Goal: Transaction & Acquisition: Purchase product/service

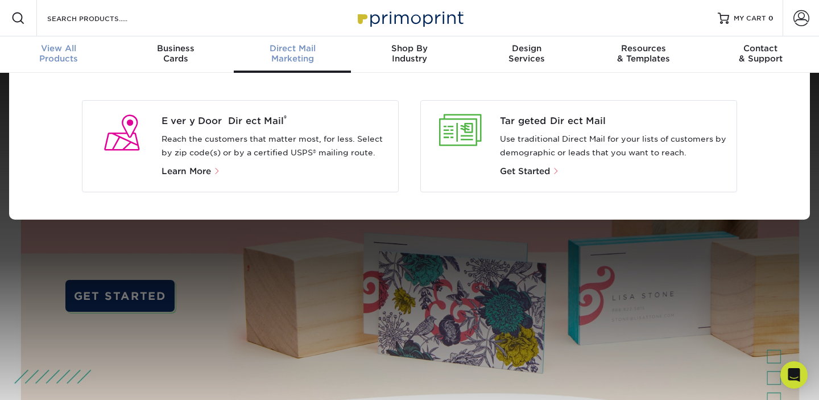
click at [48, 55] on div "View All Products" at bounding box center [58, 53] width 117 height 20
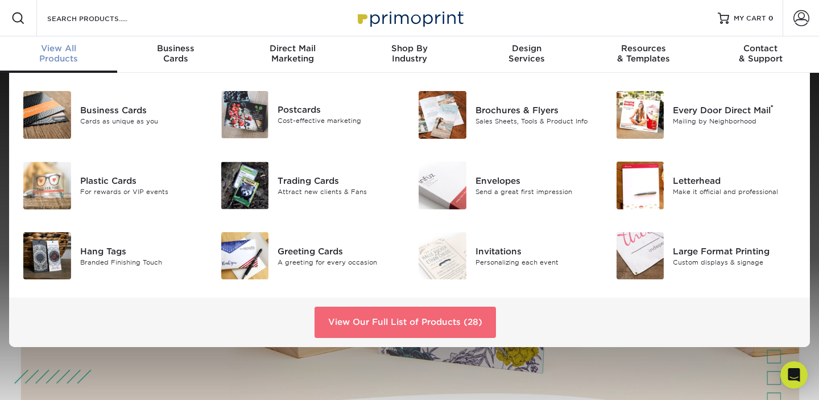
click at [460, 324] on link "View Our Full List of Products (28)" at bounding box center [405, 322] width 181 height 31
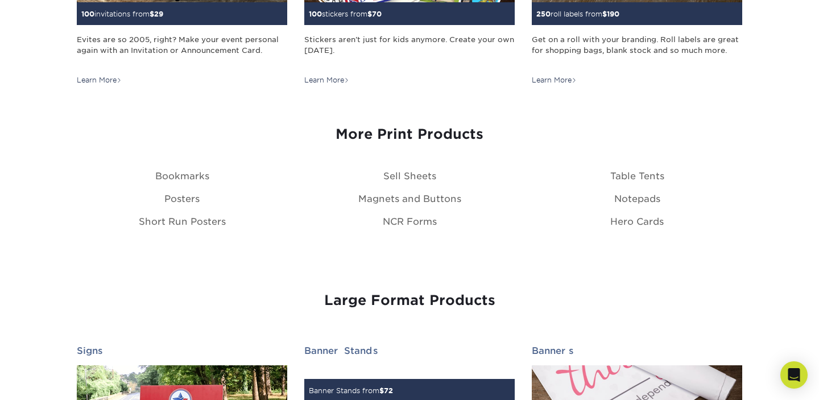
scroll to position [1295, 0]
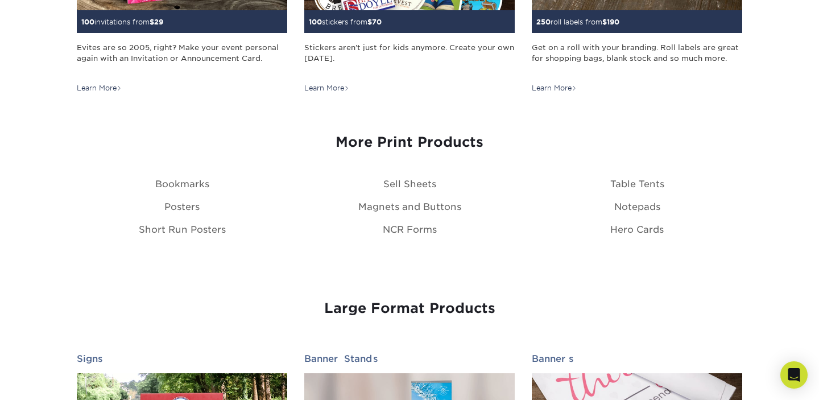
click at [445, 145] on h3 "More Print Products" at bounding box center [410, 142] width 666 height 16
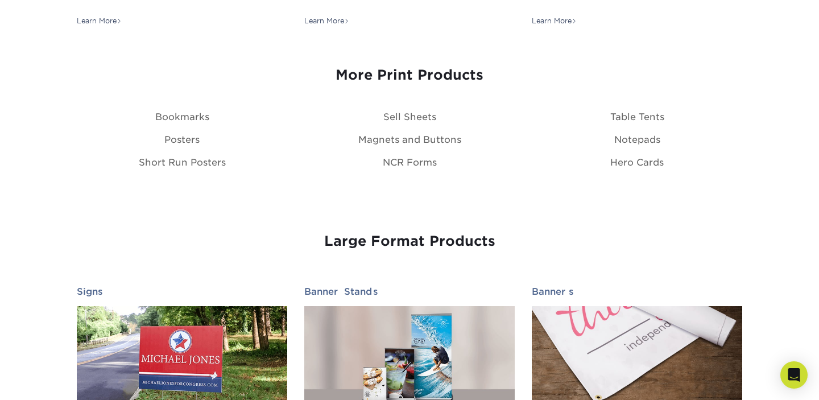
scroll to position [1361, 0]
click at [422, 142] on link "Magnets and Buttons" at bounding box center [409, 140] width 103 height 11
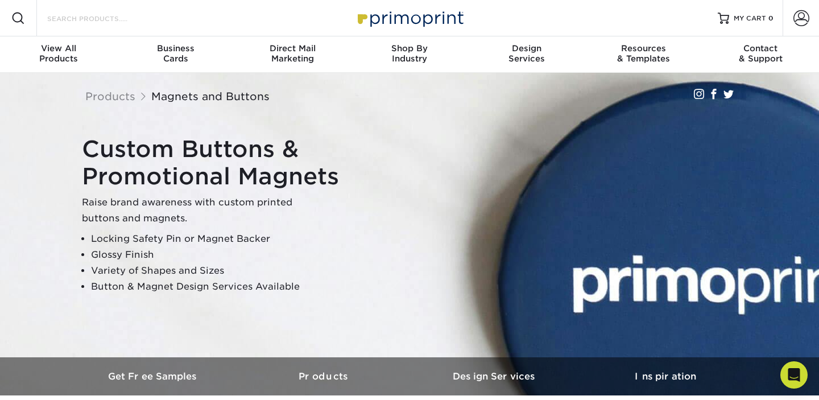
click at [152, 23] on input "Search Products" at bounding box center [101, 18] width 111 height 14
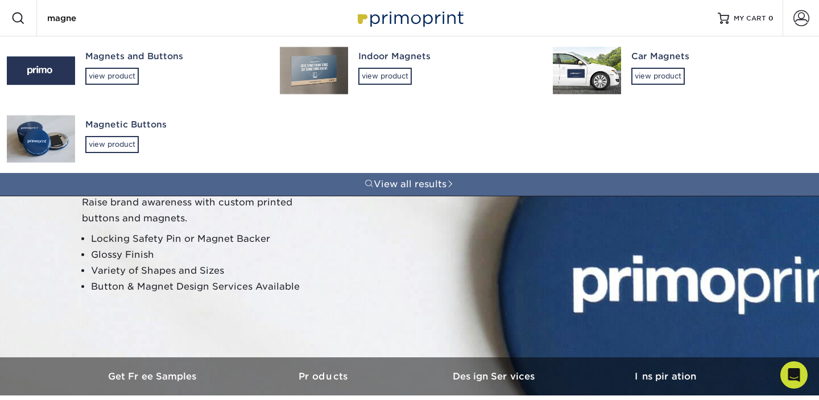
type input "magne"
click at [417, 72] on div "Indoor Magnets view product" at bounding box center [445, 67] width 174 height 62
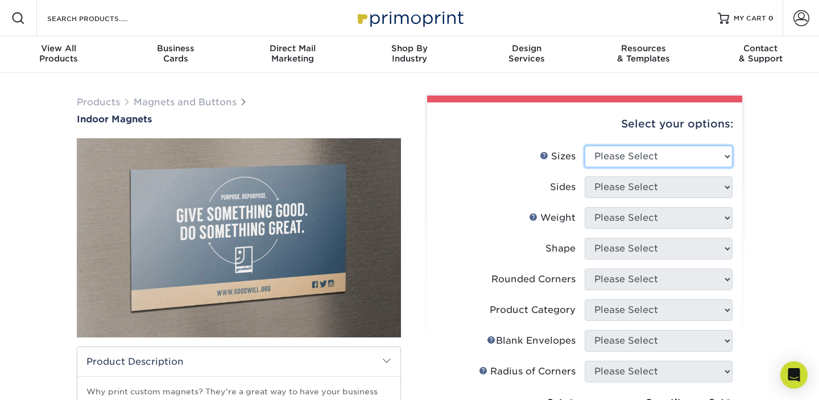
click at [628, 149] on select "Please Select 2" x 3.5" 2.5" x 3.5" 3" x 4" 3.5" x 8.5" 4" x 6" 4" x 7" 4" x 8"…" at bounding box center [659, 157] width 148 height 22
select select "3.00x4.00"
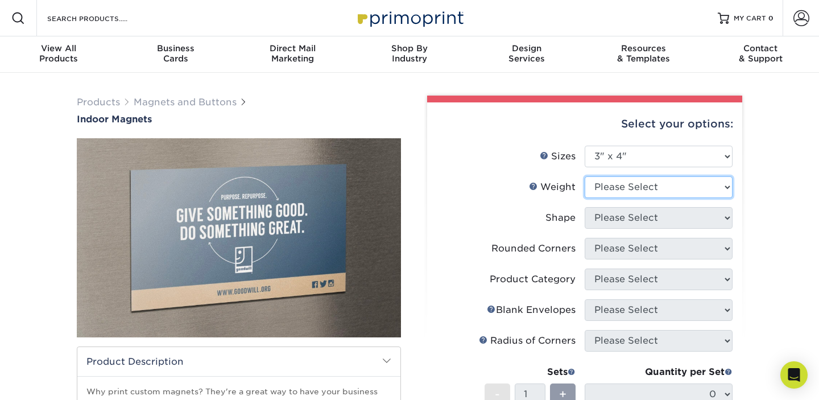
click at [636, 189] on select "Please Select MAGNET" at bounding box center [659, 187] width 148 height 22
select select "MAGNET"
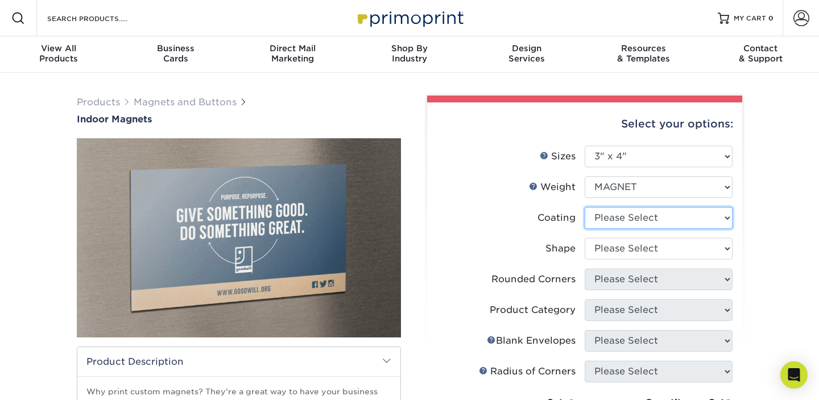
click at [637, 211] on select at bounding box center [659, 218] width 148 height 22
select select "1e8116af-acfc-44b1-83dc-8181aa338834"
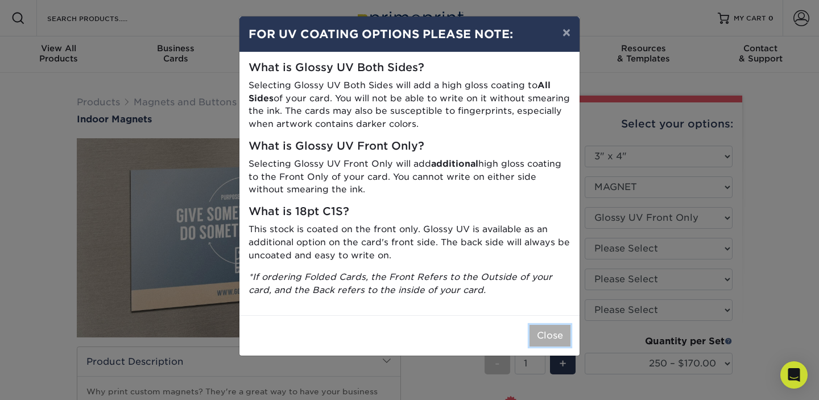
click at [548, 334] on button "Close" at bounding box center [550, 336] width 41 height 22
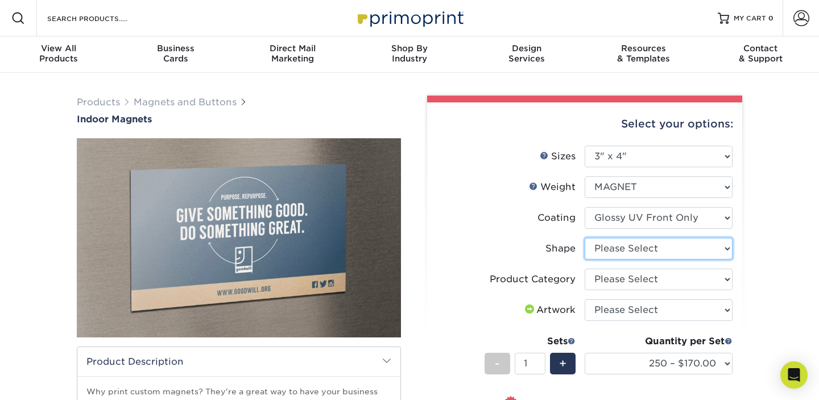
click at [646, 242] on select "Please Select Standard" at bounding box center [659, 249] width 148 height 22
click at [633, 249] on select "Please Select Standard" at bounding box center [659, 249] width 148 height 22
select select "standard"
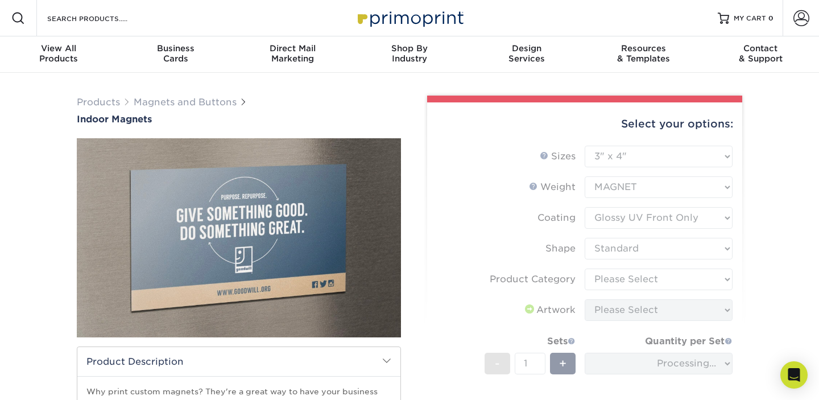
click at [627, 279] on form "Sizes Help Sizes Please Select 2" x 3.5" 2.5" x 3.5" 3" x 4" 3.5" x 8.5" 4" x 6…" at bounding box center [584, 304] width 297 height 317
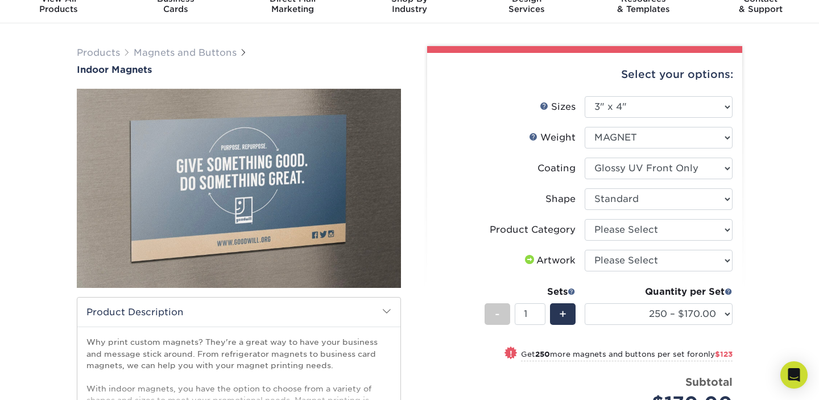
scroll to position [50, 0]
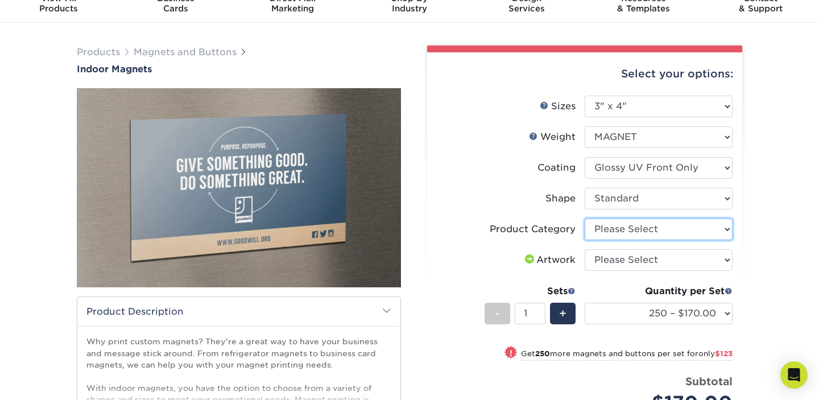
click at [650, 224] on select "Please Select Standard Magnets" at bounding box center [659, 229] width 148 height 22
select select "94f3b56e-8c08-41aa-8555-5876b16679e9"
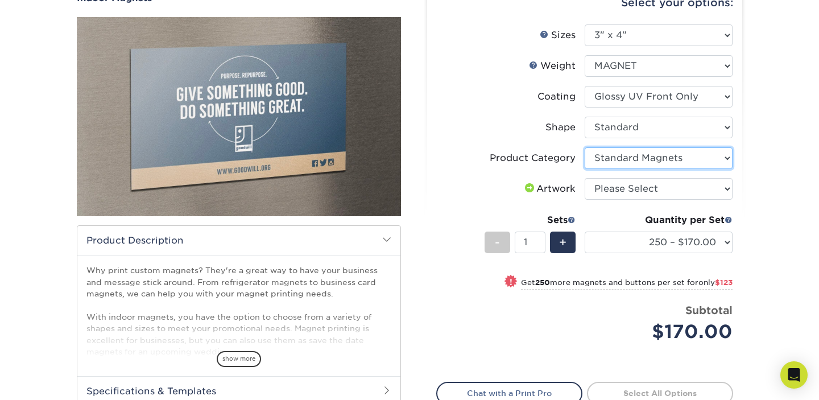
scroll to position [134, 0]
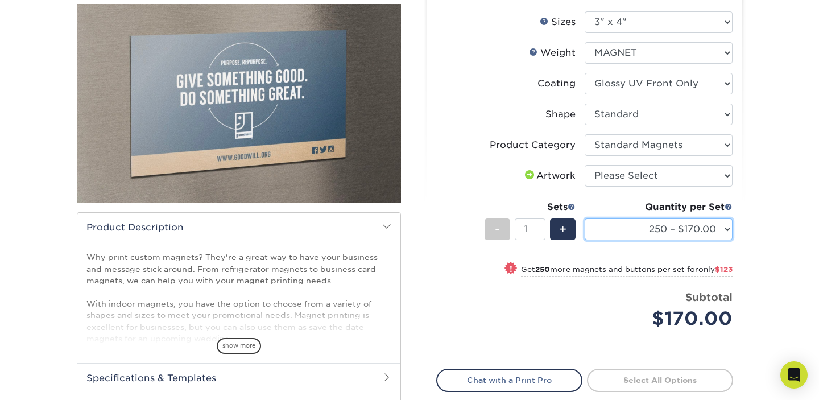
click at [664, 232] on select "250 – $170.00 500 – $293.00 1000 – $510.00 2000 – $984.00 5000 – $2228.00" at bounding box center [659, 229] width 148 height 22
click at [461, 199] on li "Sets - 1 + Quantity per Set 250 – $170.00 500 – $293.00 1000 – $510.00 2000 – $…" at bounding box center [585, 229] width 296 height 67
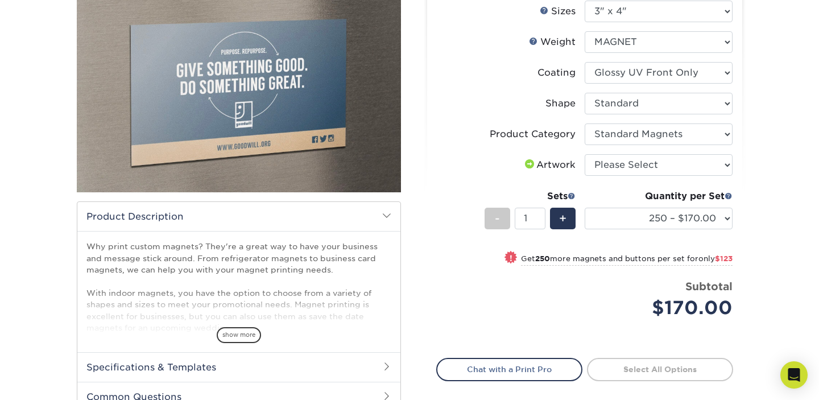
scroll to position [146, 0]
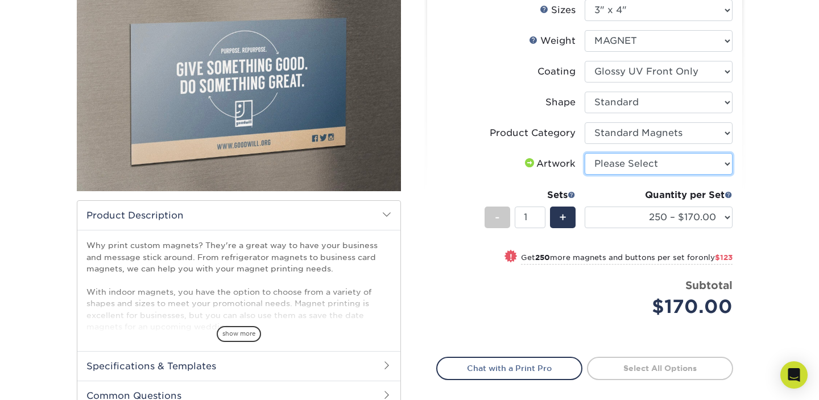
click at [619, 165] on select "Please Select I will upload files I need a design - $50" at bounding box center [659, 164] width 148 height 22
select select "upload"
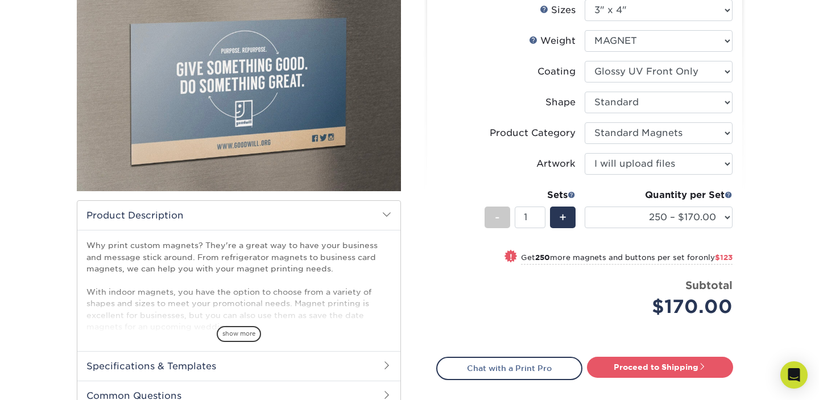
click at [444, 175] on li "Artwork Please Select I will upload files I need a design - $50" at bounding box center [585, 168] width 296 height 31
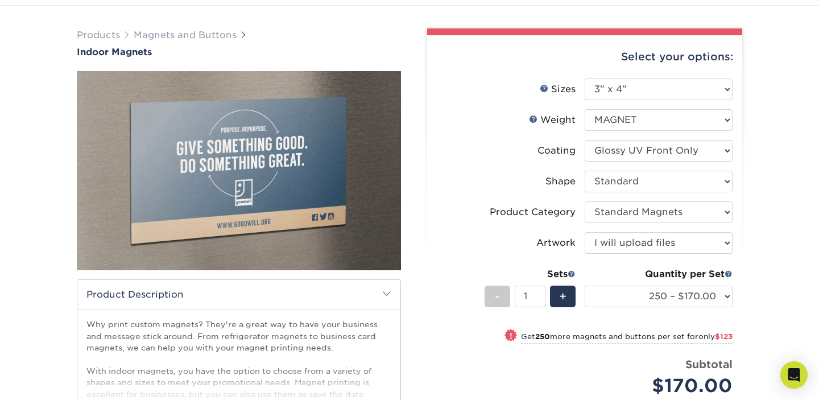
scroll to position [66, 0]
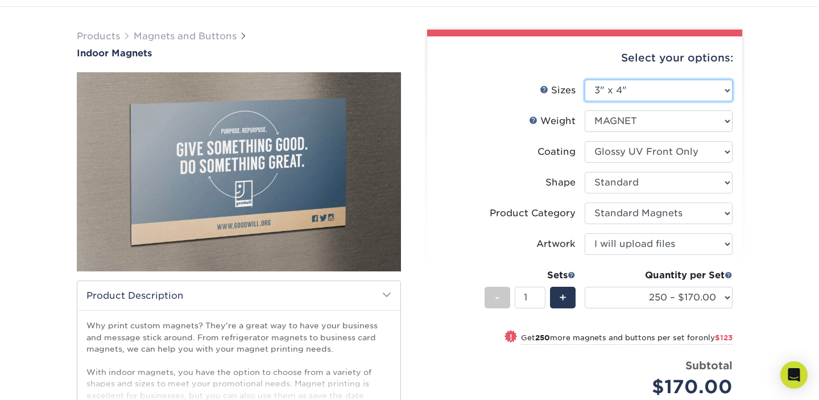
click at [661, 91] on select "Please Select 2" x 3.5" 2.5" x 3.5" 3" x 4" 3.5" x 8.5" 4" x 6" 4" x 7" 4" x 8"…" at bounding box center [659, 91] width 148 height 22
select select "4.00x6.00"
select select "-1"
select select
select select "-1"
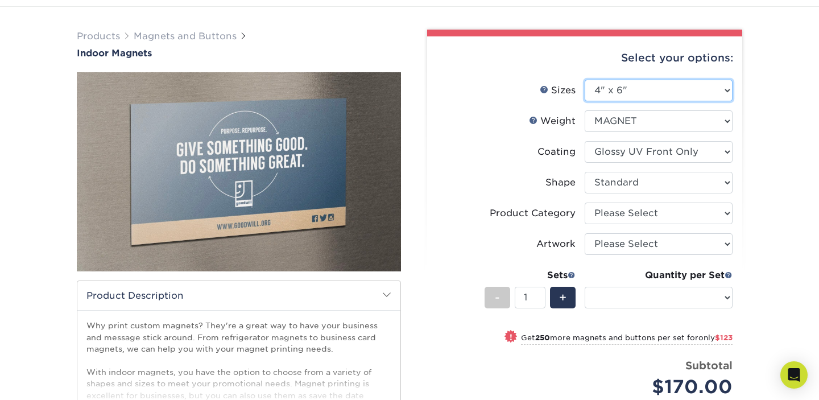
select select "-1"
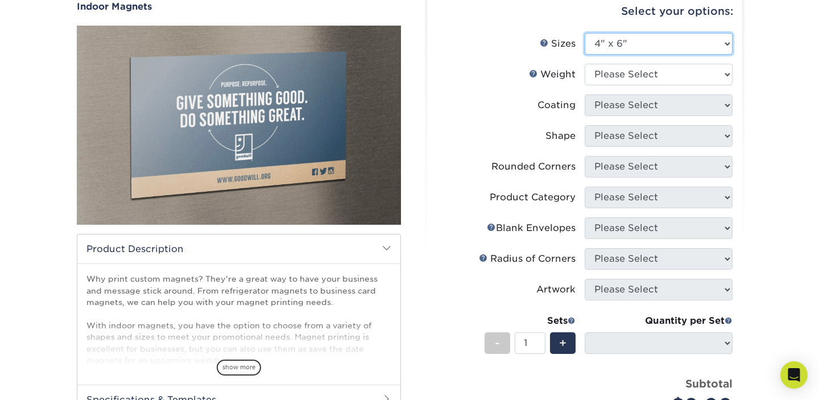
scroll to position [110, 0]
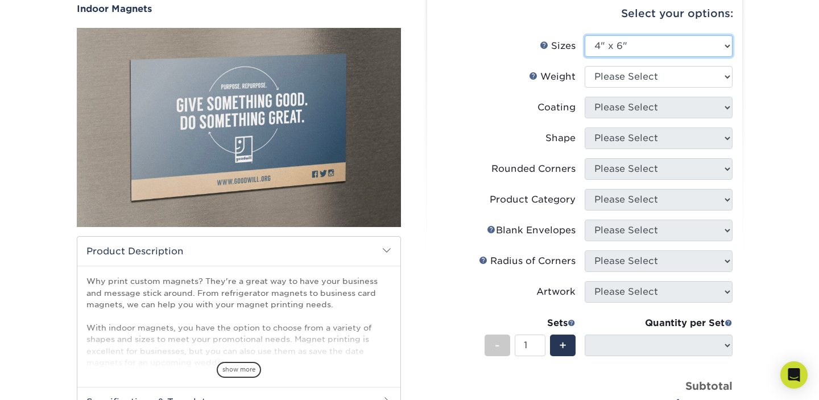
click at [619, 42] on select "Please Select 2" x 3.5" 2.5" x 3.5" 3" x 4" 3.5" x 8.5" 4" x 6" 4" x 7" 4" x 8"…" at bounding box center [659, 46] width 148 height 22
click at [652, 37] on select "Please Select 2" x 3.5" 2.5" x 3.5" 3" x 4" 3.5" x 8.5" 4" x 6" 4" x 7" 4" x 8"…" at bounding box center [659, 46] width 148 height 22
select select "4.00x8.00"
select select
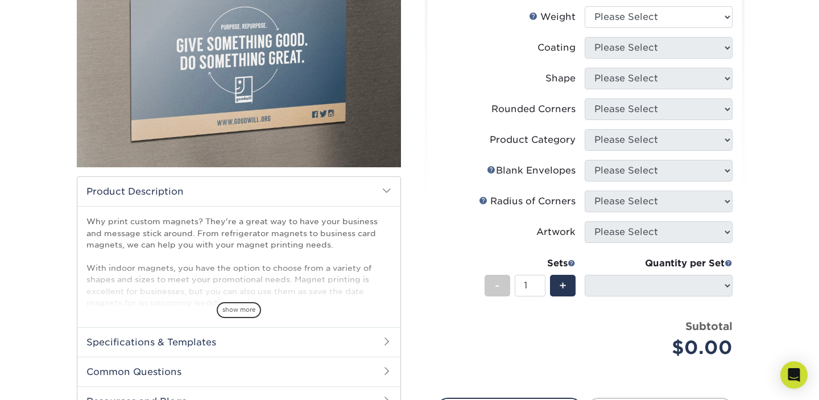
scroll to position [145, 0]
